Goal: Use online tool/utility: Use online tool/utility

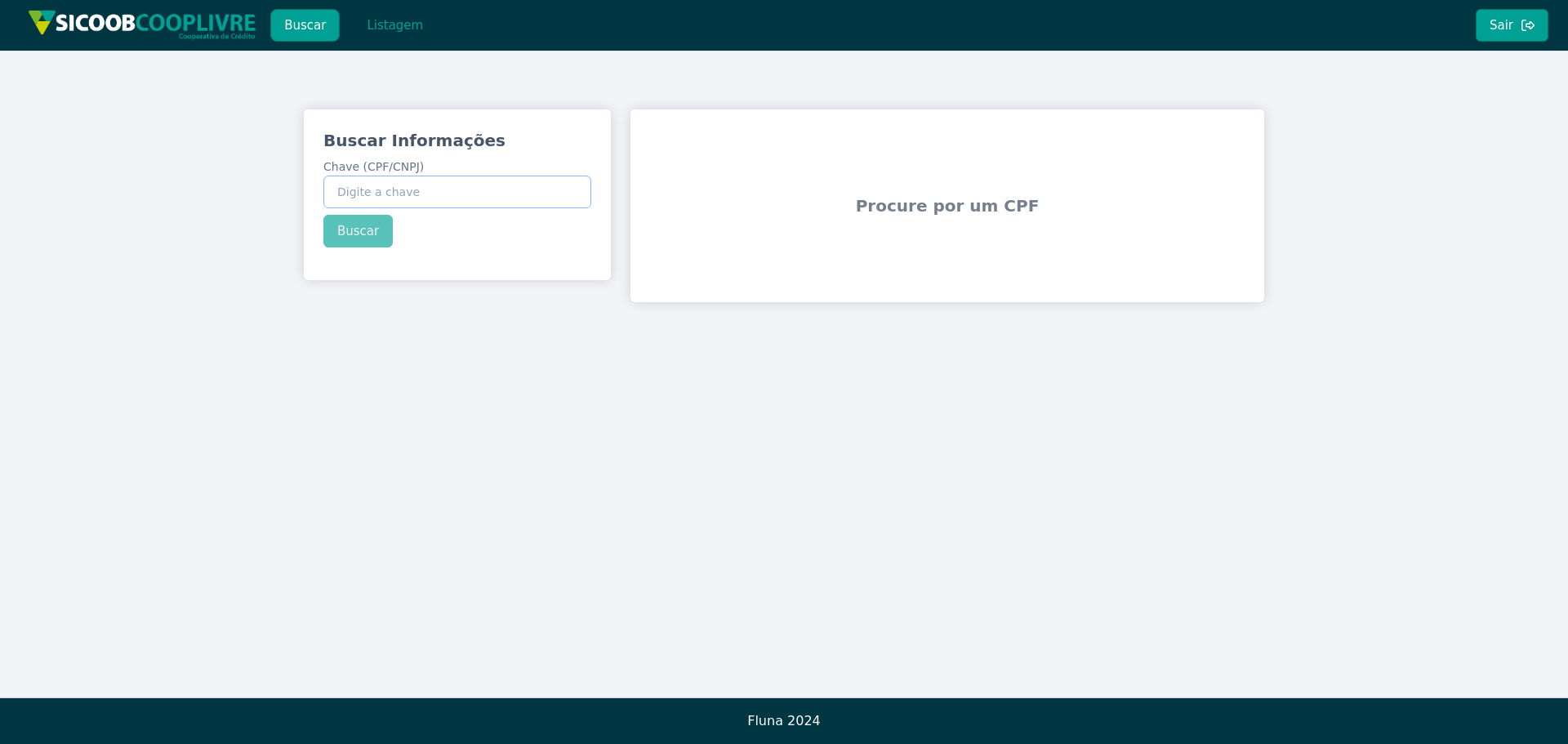
drag, startPoint x: 437, startPoint y: 179, endPoint x: 429, endPoint y: 183, distance: 8.9
click at [436, 180] on input "Chave (CPF/CNPJ)" at bounding box center [458, 192] width 268 height 32
paste input "427.821.068-05"
type input "427.821.068-05"
click at [366, 229] on div "Buscar Informações Chave (CPF/CNPJ) 427.821.068-05 Buscar" at bounding box center [457, 188] width 307 height 158
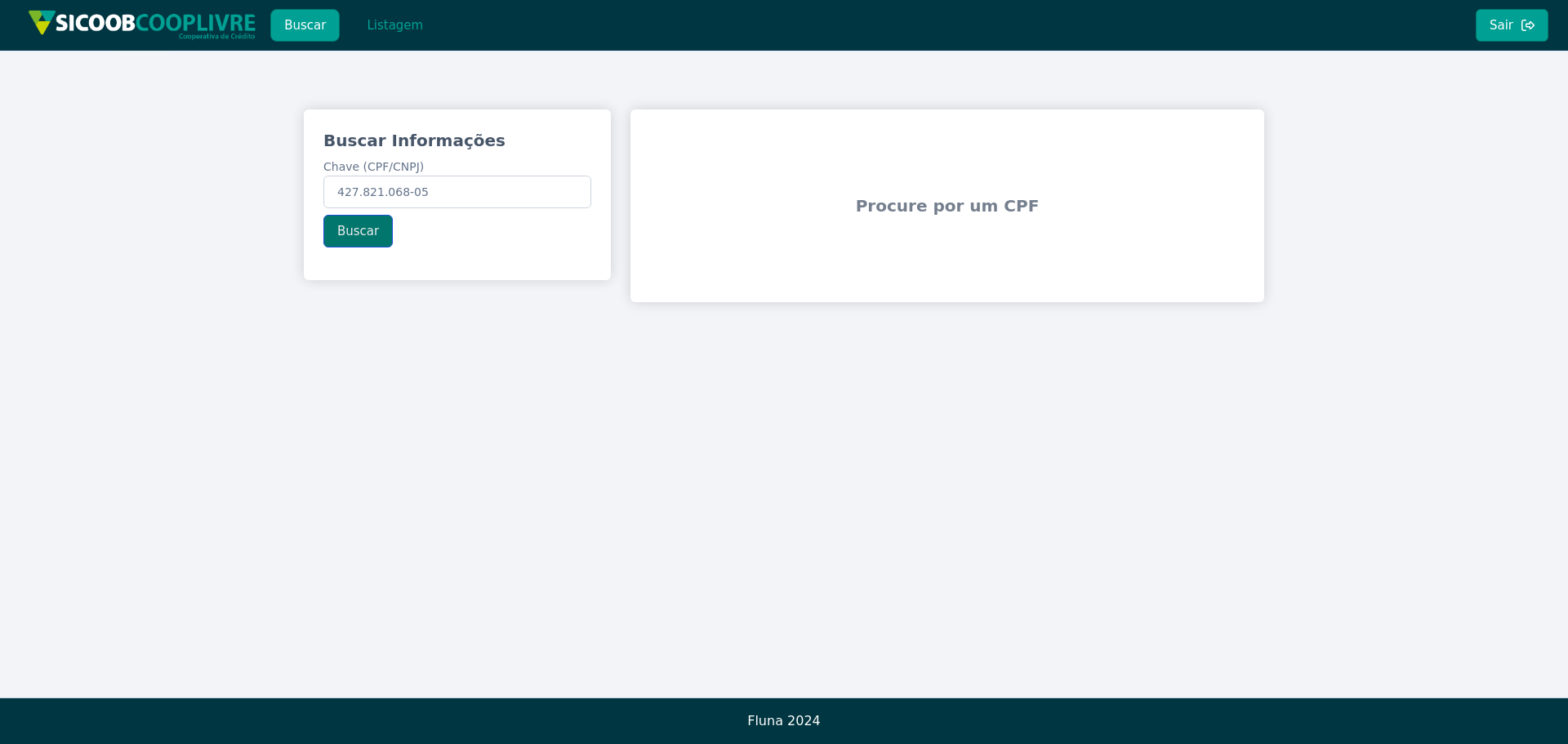
click at [359, 232] on button "Buscar" at bounding box center [358, 230] width 69 height 32
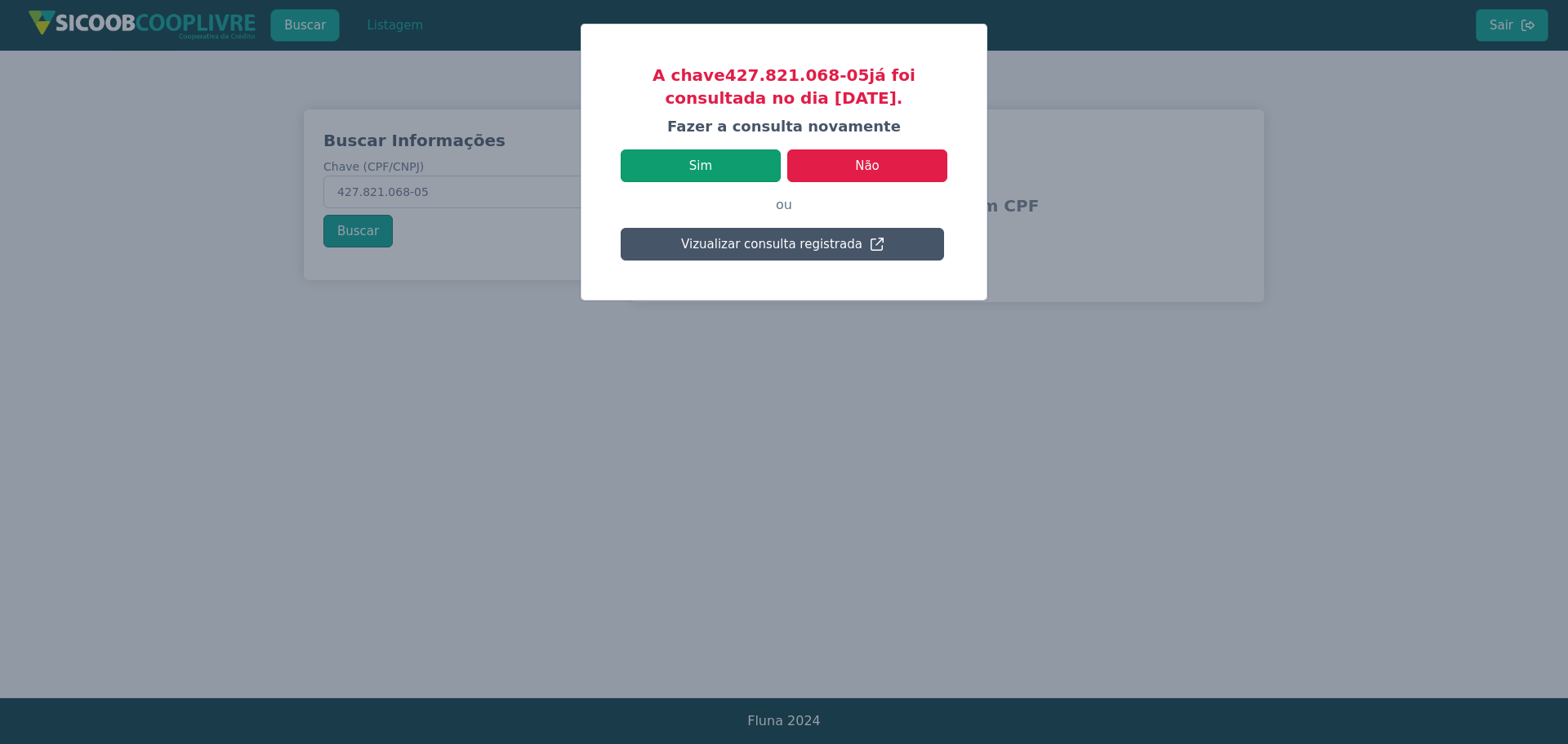
click at [751, 156] on button "Sim" at bounding box center [700, 165] width 160 height 32
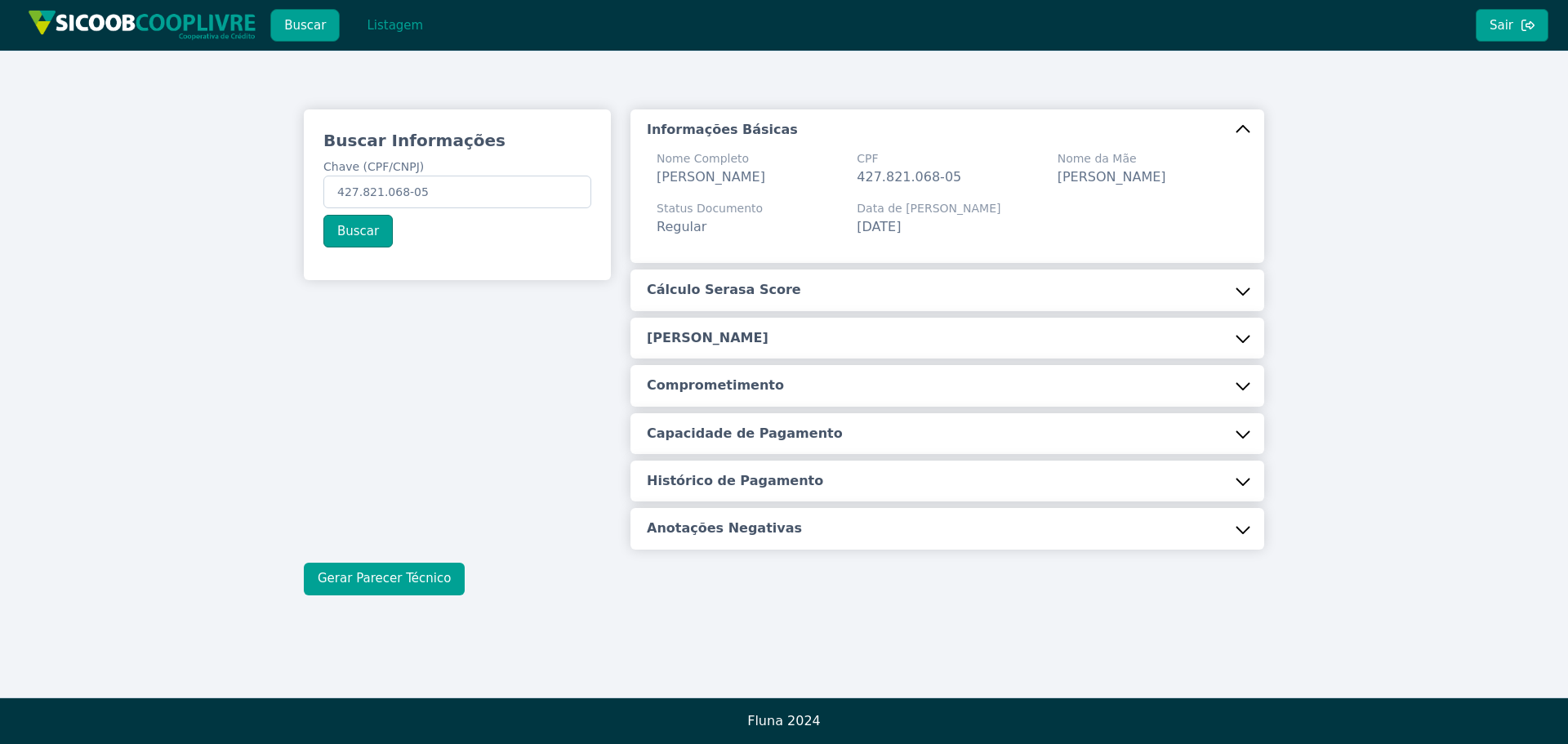
click at [424, 595] on button "Gerar Parecer Técnico" at bounding box center [384, 579] width 161 height 32
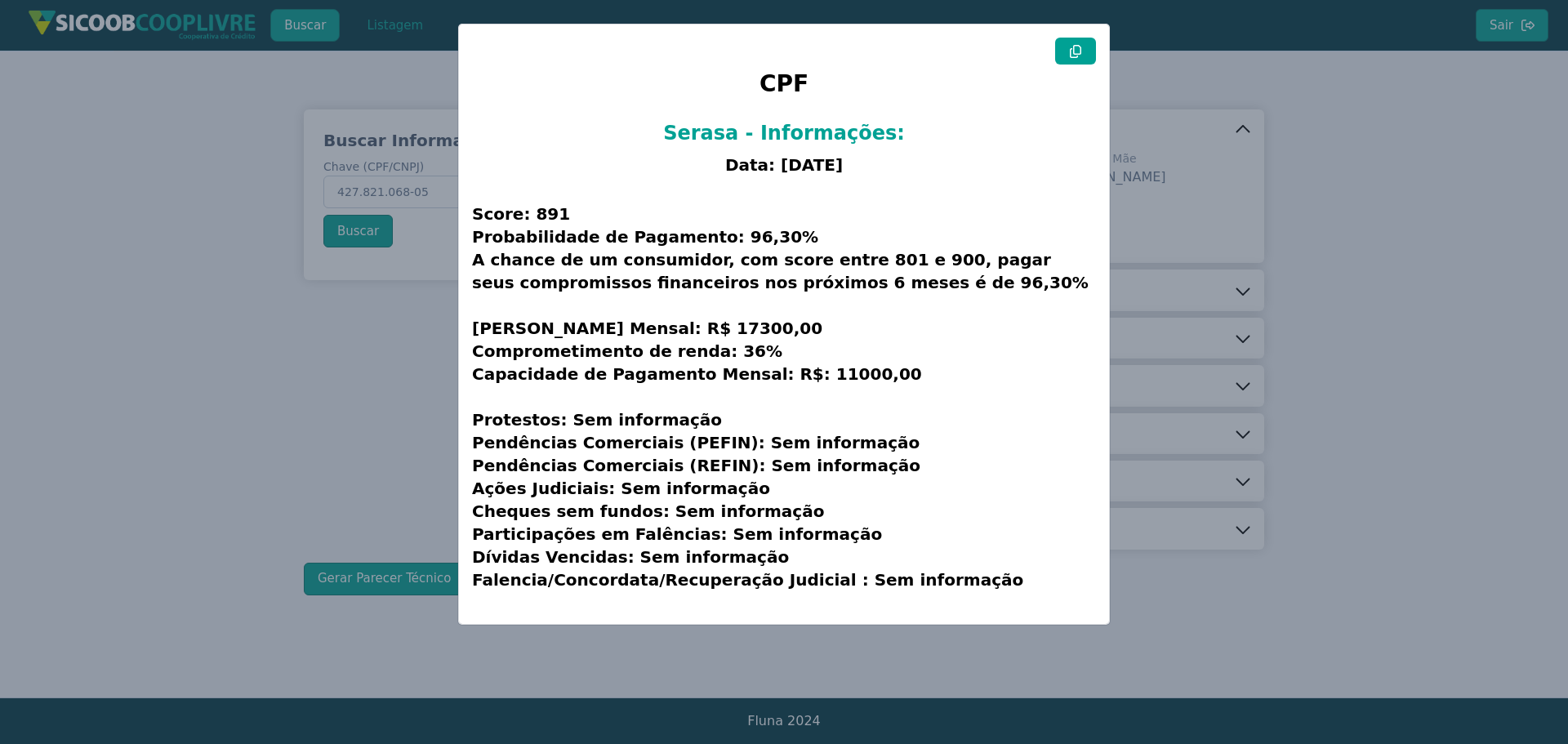
click at [1070, 51] on icon at bounding box center [1075, 51] width 11 height 13
click at [1082, 46] on icon at bounding box center [1075, 51] width 13 height 13
click at [1081, 54] on icon at bounding box center [1075, 51] width 11 height 13
